Goal: Check status

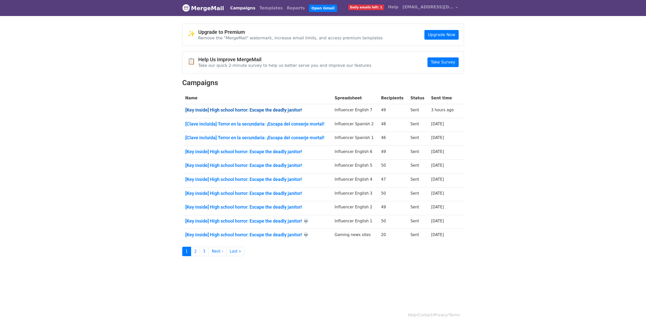
click at [260, 109] on link "[Key inside] High school horror: Escape the deadly janitor!" at bounding box center [256, 110] width 143 height 6
click at [285, 152] on link "[Key inside] High school horror: Escape the deadly janitor!" at bounding box center [256, 152] width 143 height 6
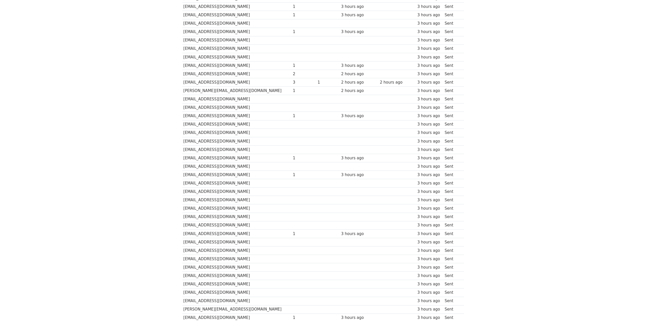
scroll to position [178, 0]
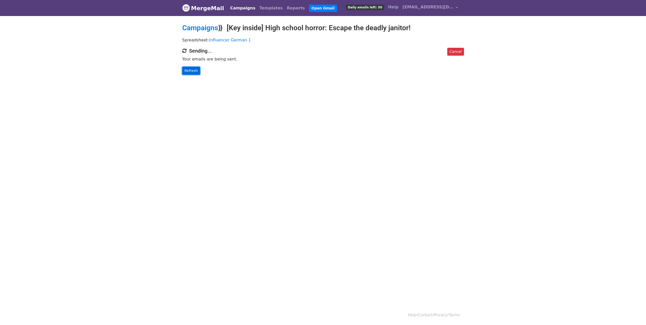
click at [193, 72] on link "Refresh" at bounding box center [191, 71] width 18 height 8
click at [194, 72] on link "Refresh" at bounding box center [191, 71] width 18 height 8
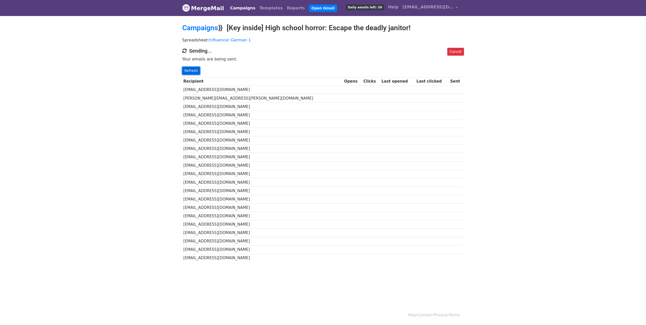
click at [194, 70] on link "Refresh" at bounding box center [191, 71] width 18 height 8
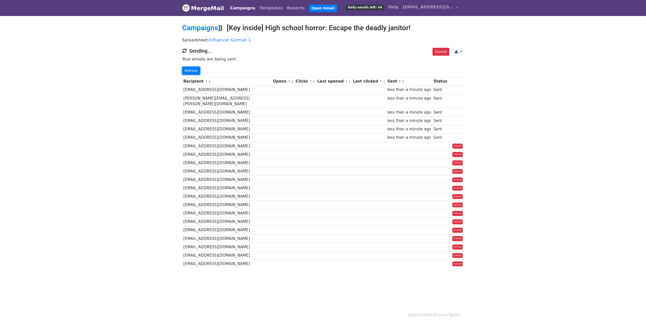
click at [194, 70] on link "Refresh" at bounding box center [191, 71] width 18 height 8
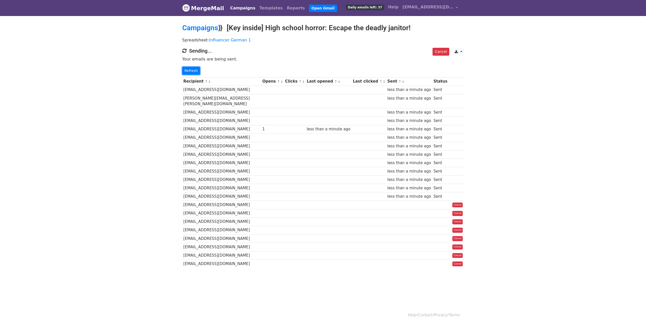
click at [194, 70] on link "Refresh" at bounding box center [191, 71] width 18 height 8
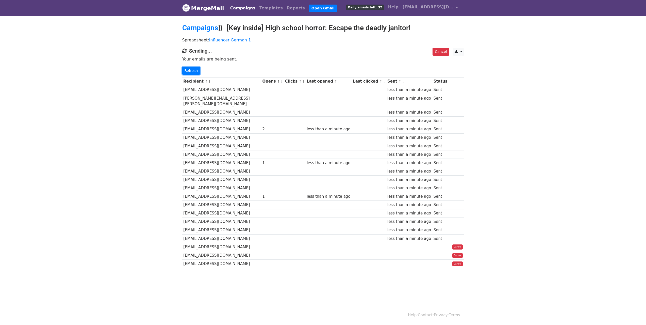
click at [194, 70] on link "Refresh" at bounding box center [191, 71] width 18 height 8
